Goal: Information Seeking & Learning: Learn about a topic

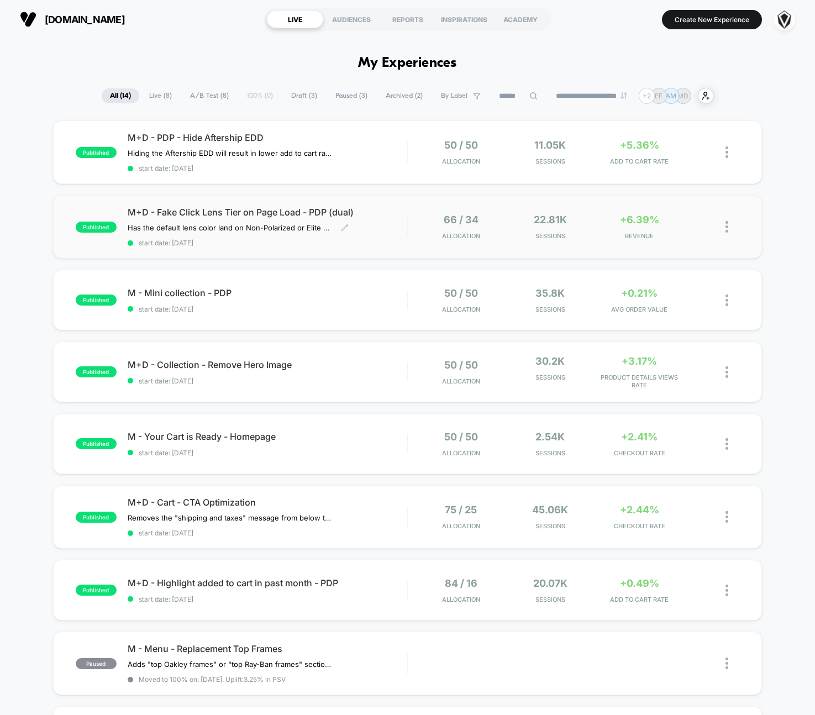
click at [400, 220] on div "M+D - Fake Click Lens Tier on Page Load - PDP (dual) Has the default lens color…" at bounding box center [268, 227] width 280 height 40
click at [393, 139] on span "M+D - PDP - Hide Aftership EDD" at bounding box center [268, 137] width 280 height 11
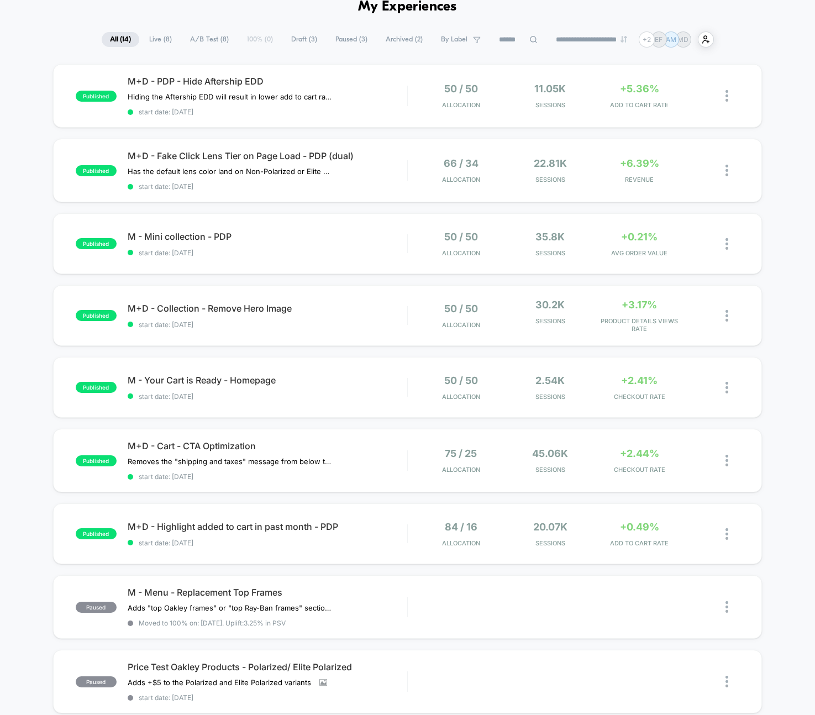
scroll to position [52, 0]
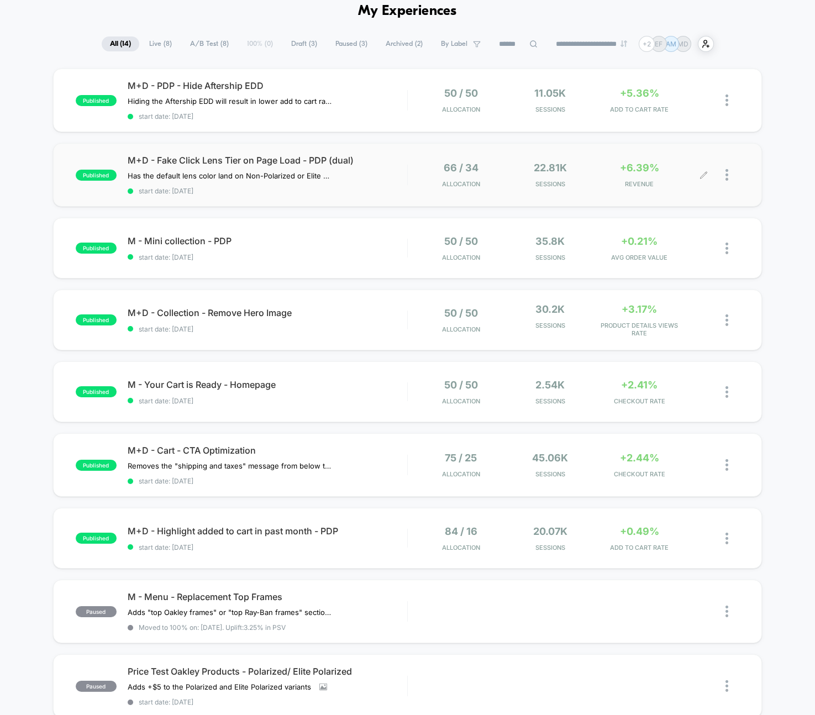
click at [679, 170] on div "+6.39% REVENUE" at bounding box center [640, 175] width 84 height 26
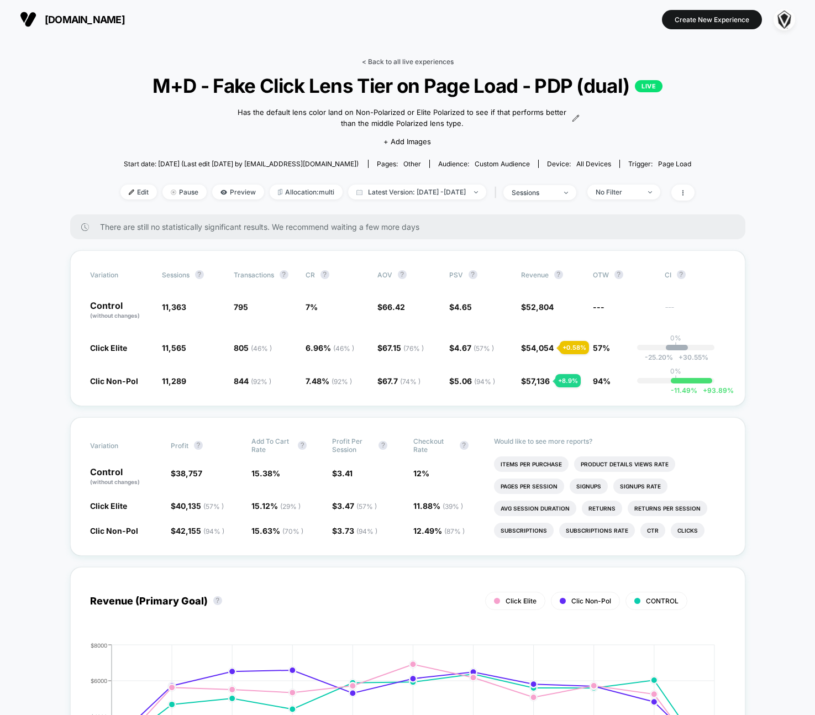
click at [399, 62] on link "< Back to all live experiences" at bounding box center [408, 61] width 92 height 8
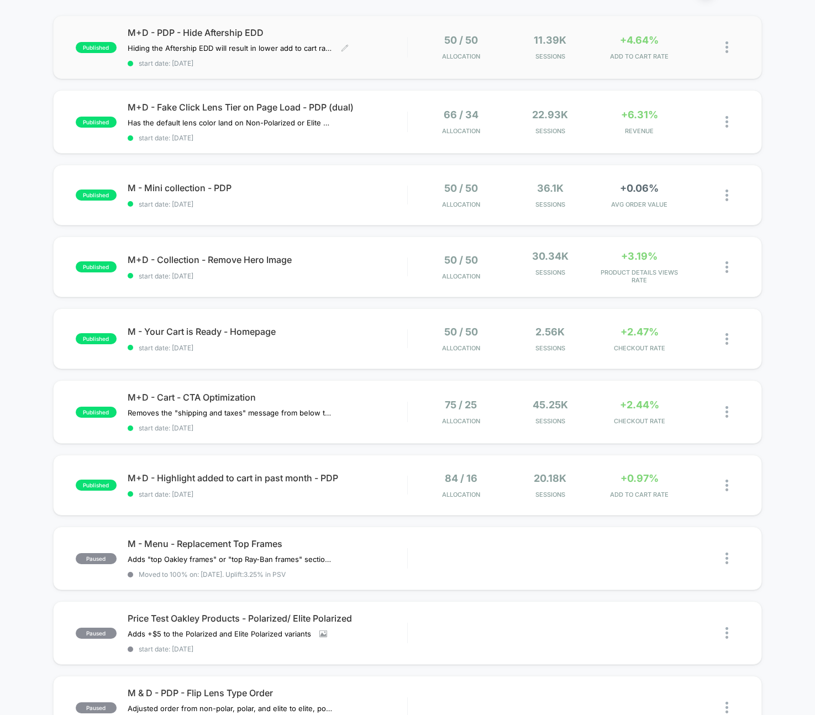
scroll to position [106, 0]
click at [388, 261] on span "M+D - Collection - Remove Hero Image Click to edit experience details" at bounding box center [268, 259] width 280 height 11
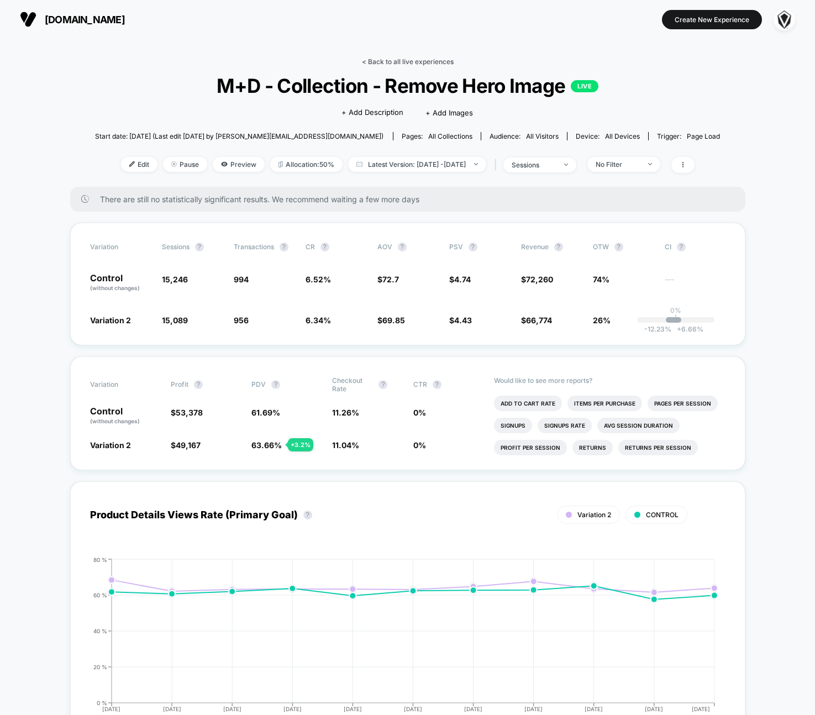
click at [407, 59] on link "< Back to all live experiences" at bounding box center [408, 61] width 92 height 8
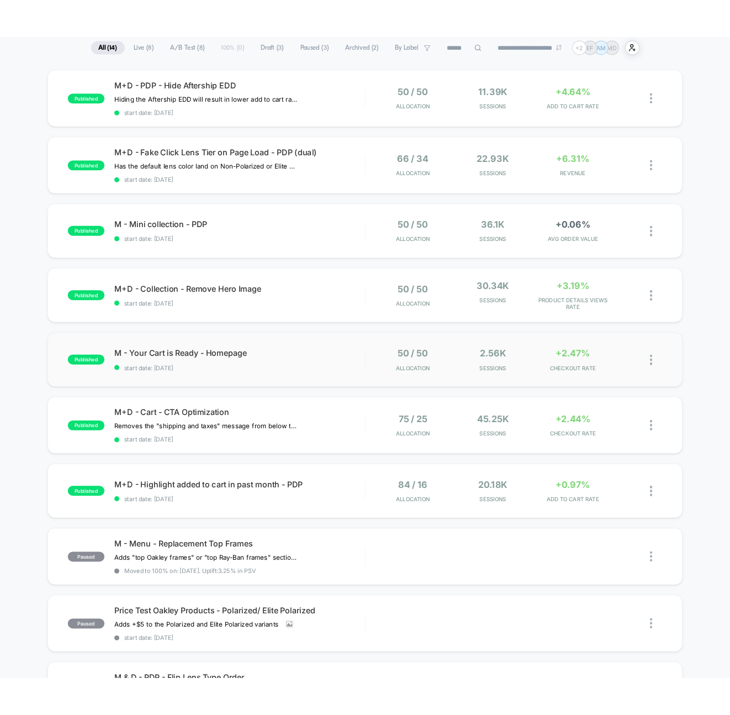
scroll to position [96, 0]
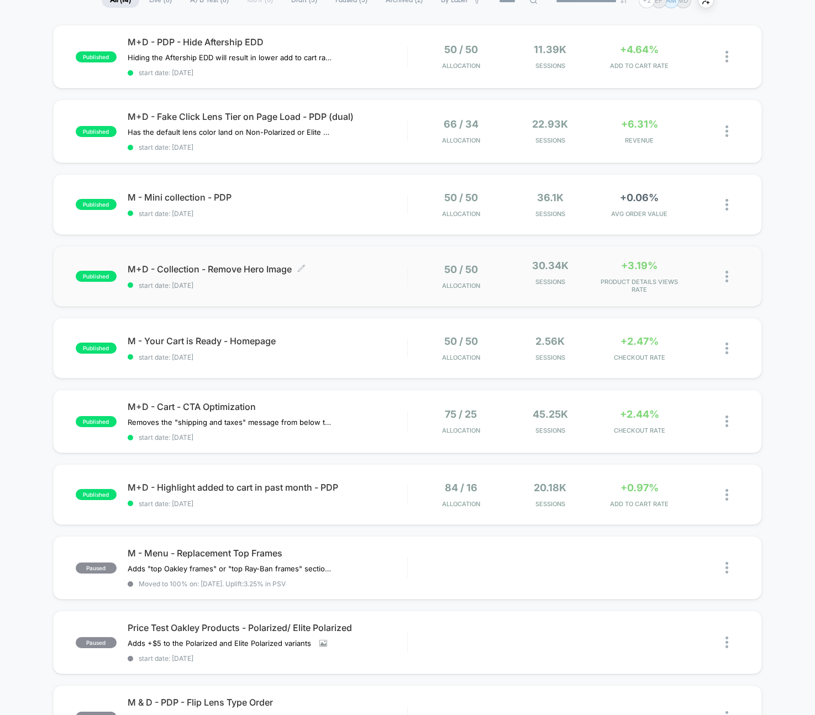
click at [368, 286] on span "start date: [DATE]" at bounding box center [268, 285] width 280 height 8
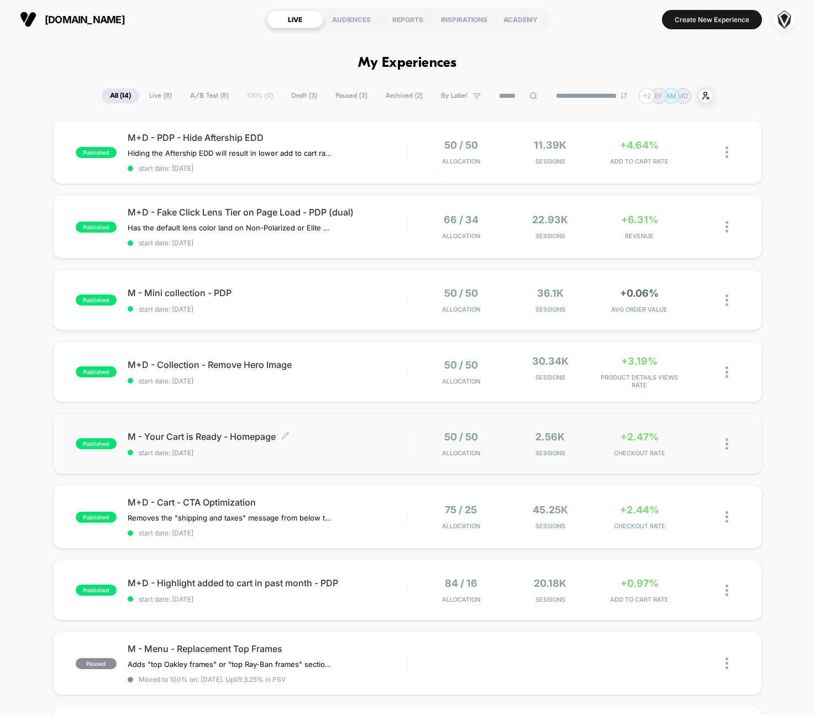
click at [382, 437] on span "M - Your Cart is Ready - Homepage Click to edit experience details" at bounding box center [268, 436] width 280 height 11
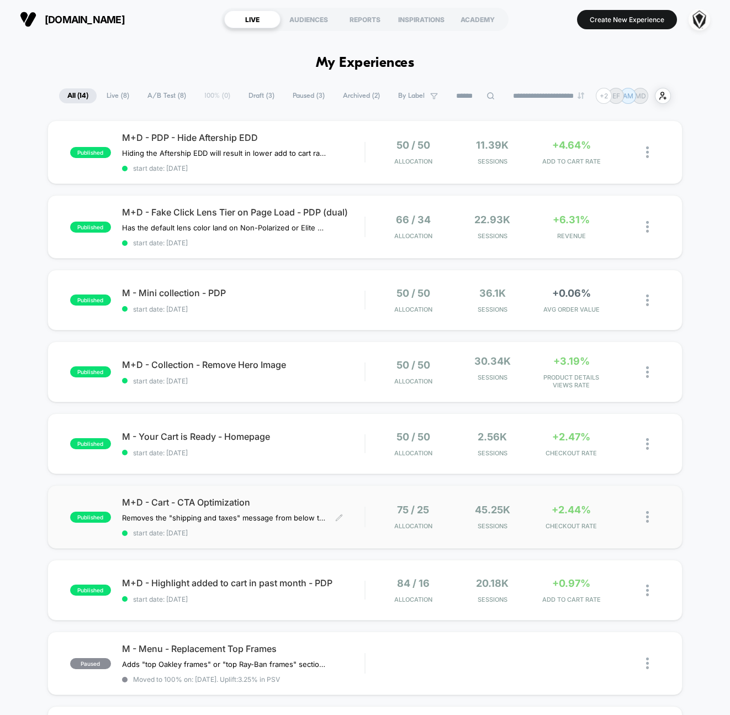
click at [280, 508] on div "M+D - Cart - CTA Optimization Removes the "shipping and taxes" message from bel…" at bounding box center [243, 517] width 243 height 40
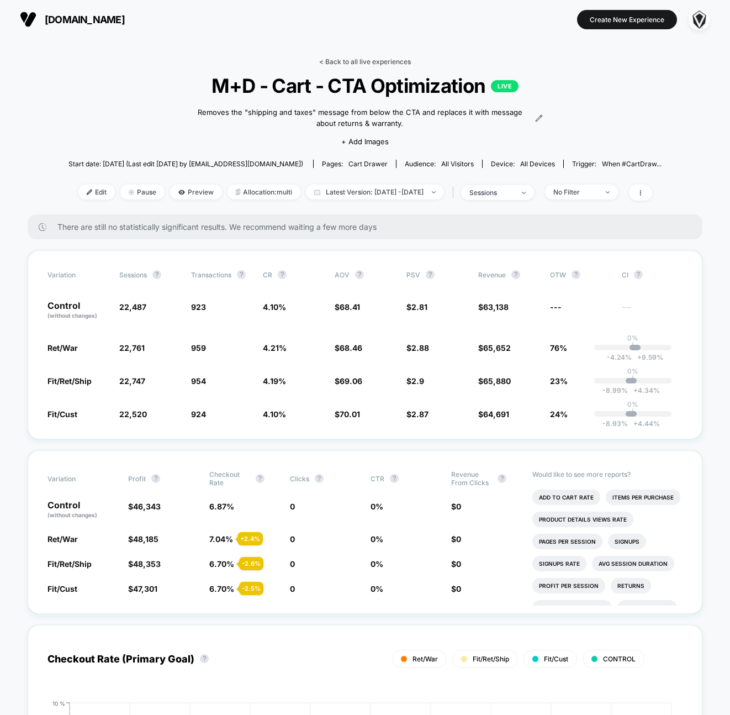
click at [374, 61] on link "< Back to all live experiences" at bounding box center [365, 61] width 92 height 8
